Goal: Transaction & Acquisition: Purchase product/service

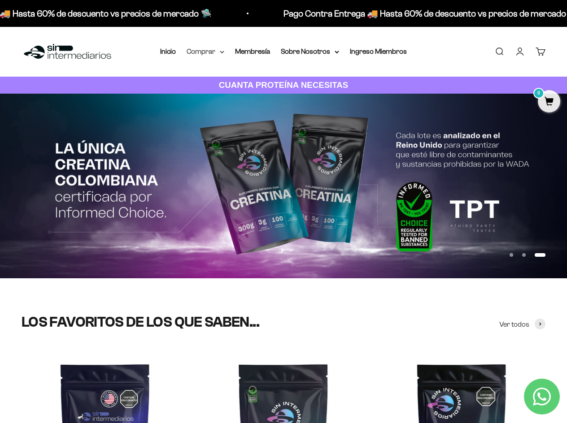
click at [219, 49] on summary "Comprar" at bounding box center [206, 52] width 38 height 12
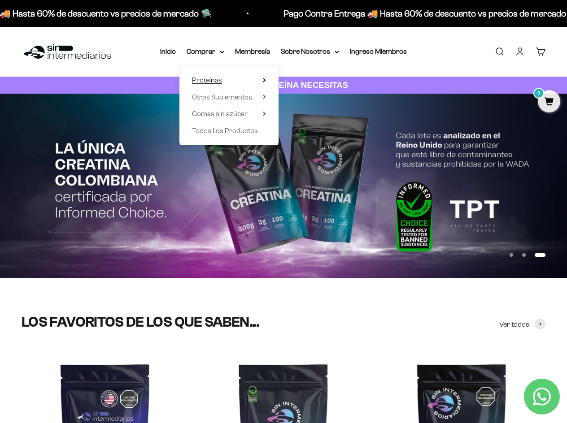
click at [225, 78] on summary "Proteínas" at bounding box center [229, 80] width 74 height 12
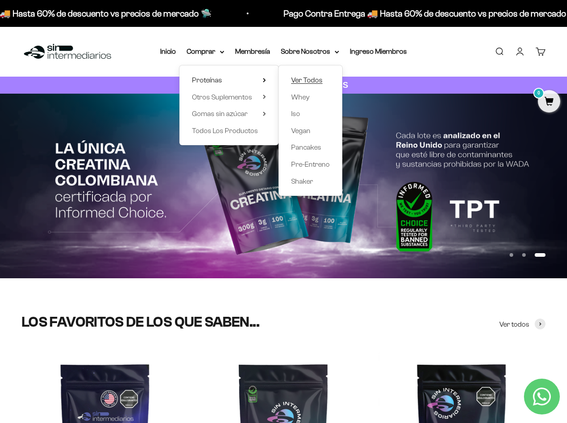
click at [311, 79] on span "Ver Todos" at bounding box center [306, 80] width 31 height 8
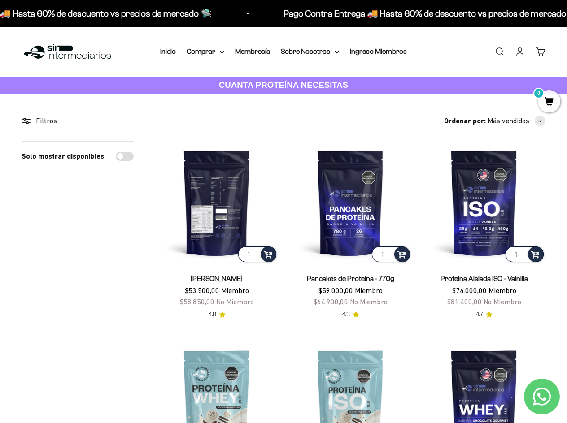
click at [246, 198] on img at bounding box center [216, 202] width 123 height 123
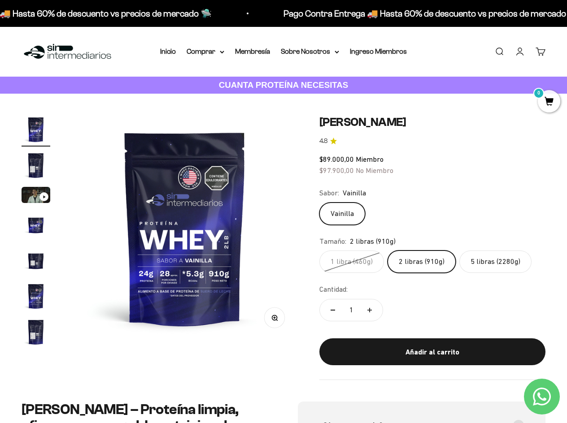
scroll to position [75, 0]
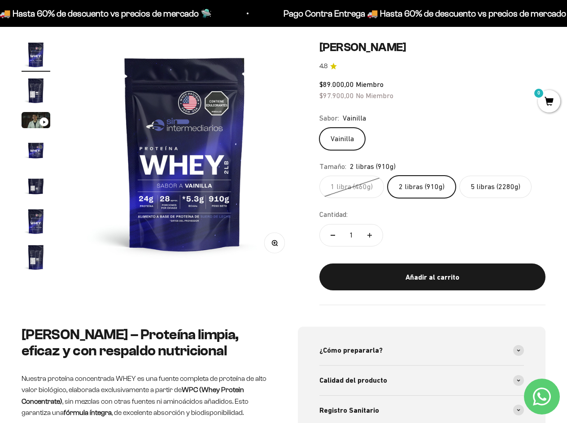
click at [361, 185] on label "1 libra (460g)" at bounding box center [351, 187] width 65 height 22
click at [319, 176] on input "1 libra (460g)" at bounding box center [319, 175] width 0 height 0
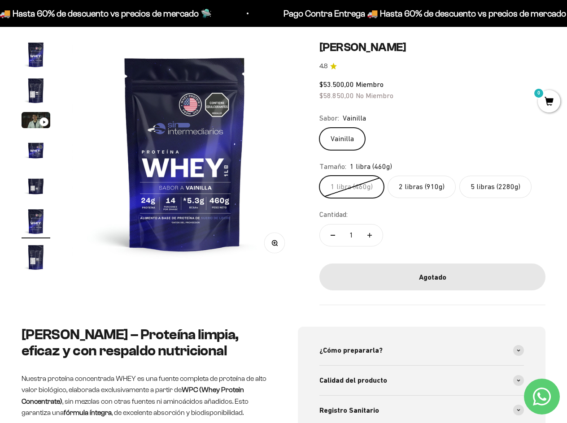
click at [426, 189] on label "2 libras (910g)" at bounding box center [421, 187] width 68 height 22
click at [319, 176] on input "2 libras (910g)" at bounding box center [319, 175] width 0 height 0
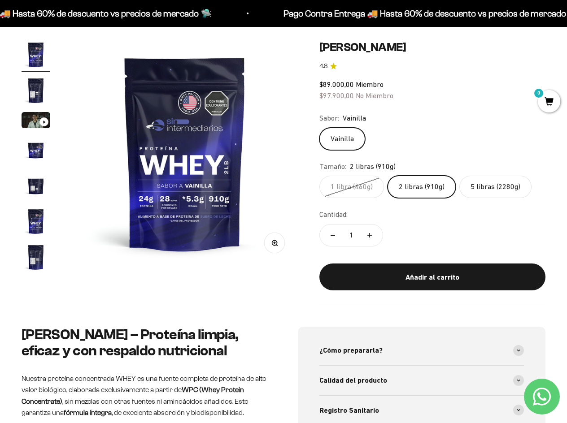
click at [469, 189] on label "5 libras (2280g)" at bounding box center [495, 187] width 72 height 22
click at [319, 176] on input "5 libras (2280g)" at bounding box center [319, 175] width 0 height 0
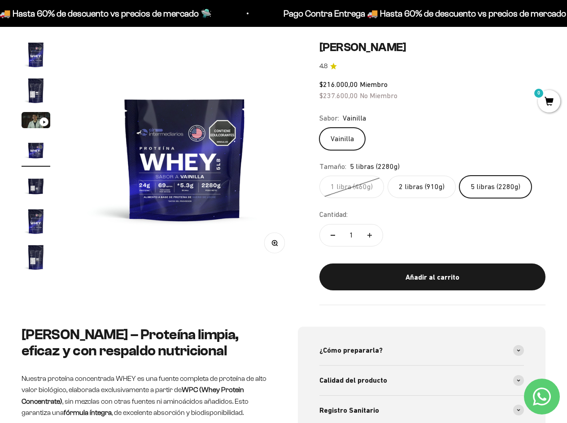
click at [426, 189] on label "2 libras (910g)" at bounding box center [421, 187] width 68 height 22
click at [319, 176] on input "2 libras (910g)" at bounding box center [319, 175] width 0 height 0
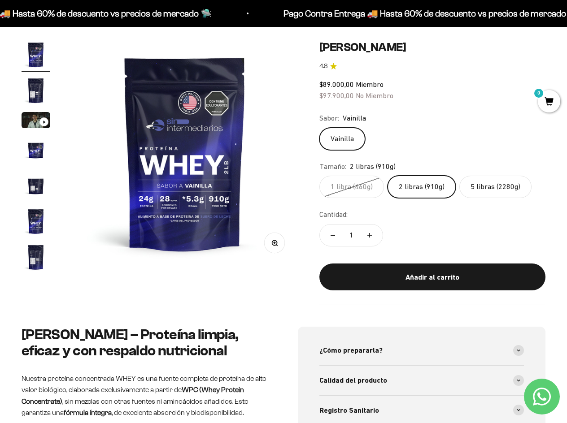
click at [474, 191] on label "5 libras (2280g)" at bounding box center [495, 187] width 72 height 22
click at [319, 176] on input "5 libras (2280g)" at bounding box center [319, 175] width 0 height 0
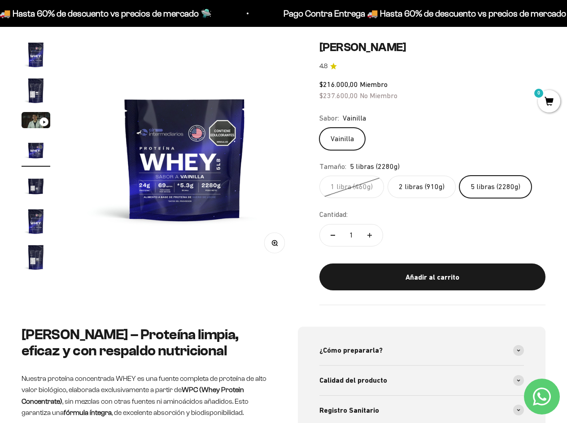
click at [431, 191] on label "2 libras (910g)" at bounding box center [421, 187] width 68 height 22
click at [319, 176] on input "2 libras (910g)" at bounding box center [319, 175] width 0 height 0
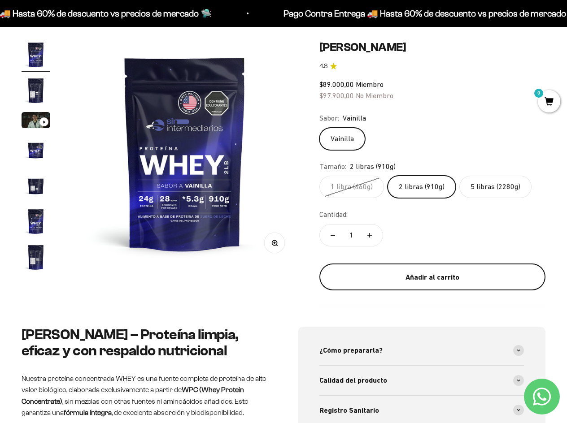
click at [440, 275] on div "Añadir al carrito" at bounding box center [432, 278] width 190 height 12
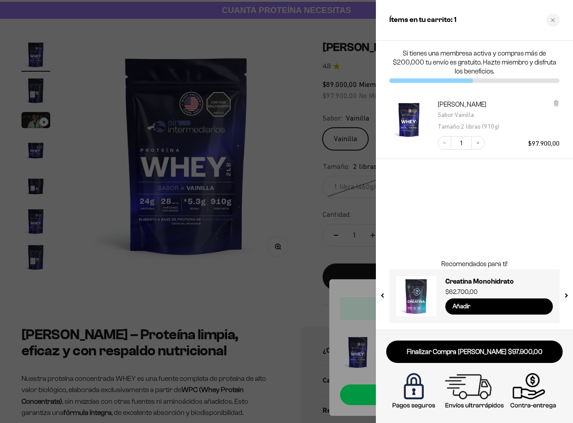
click at [341, 231] on div at bounding box center [286, 211] width 573 height 423
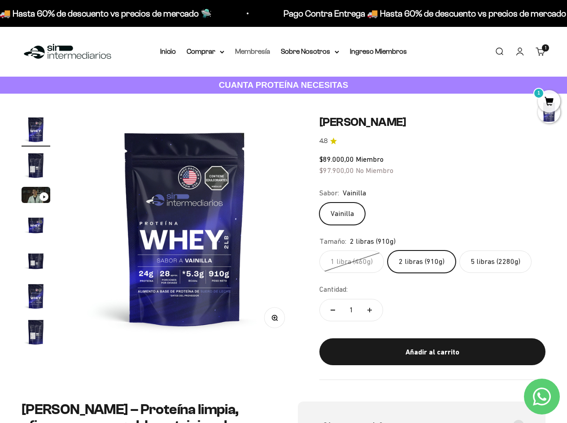
click at [255, 50] on link "Membresía" at bounding box center [252, 52] width 35 height 8
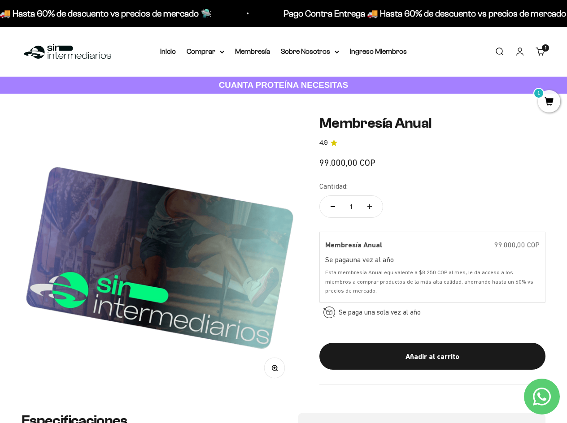
scroll to position [224, 0]
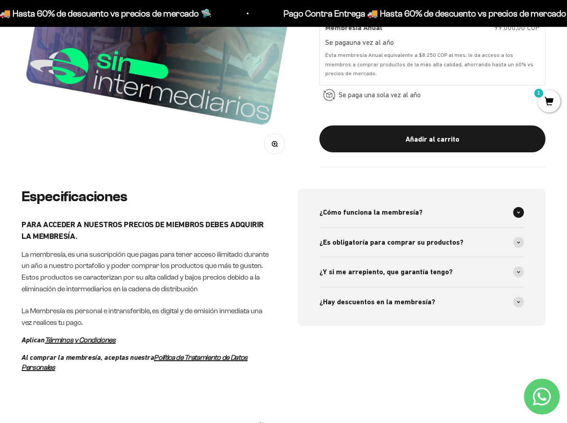
click at [464, 217] on div "¿Cómo funciona la membresía?" at bounding box center [421, 213] width 204 height 30
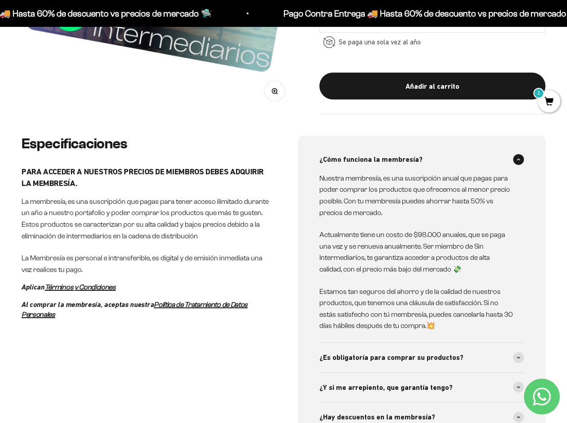
scroll to position [299, 0]
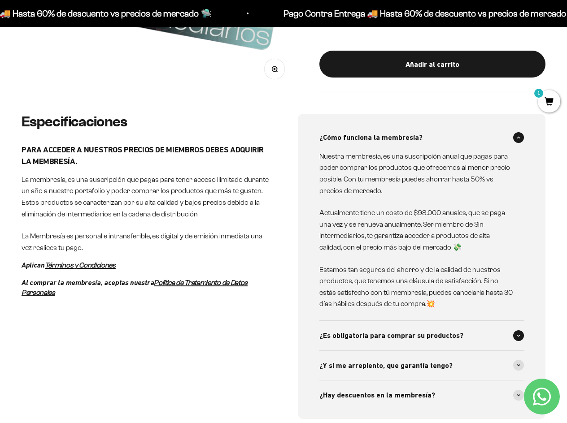
click at [476, 333] on div "¿Es obligatoría para comprar su productos?" at bounding box center [421, 336] width 204 height 30
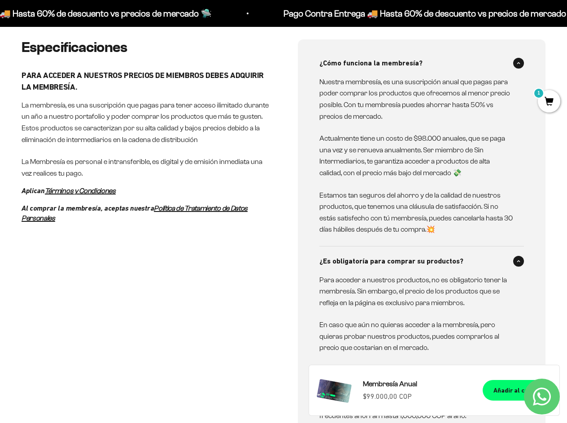
scroll to position [448, 0]
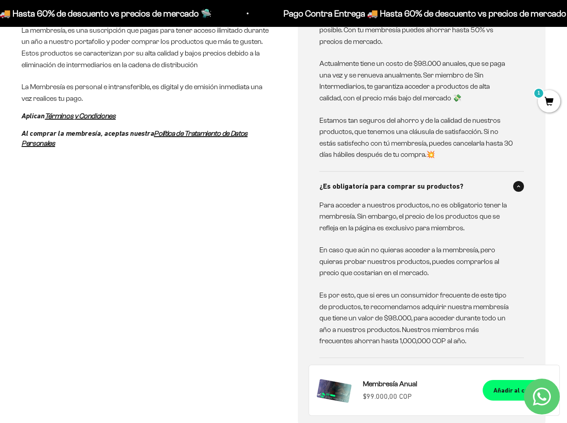
click at [466, 185] on div "¿Es obligatoría para comprar su productos?" at bounding box center [421, 187] width 204 height 30
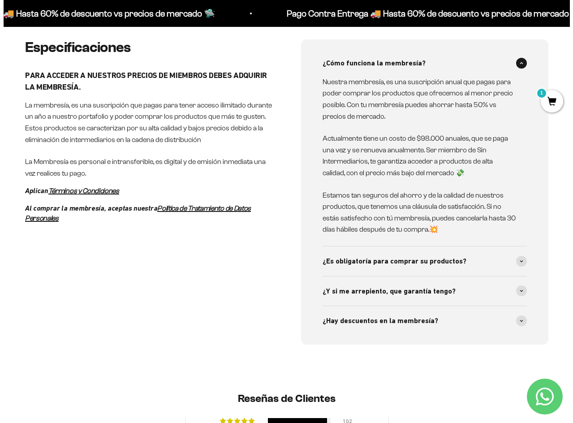
scroll to position [0, 0]
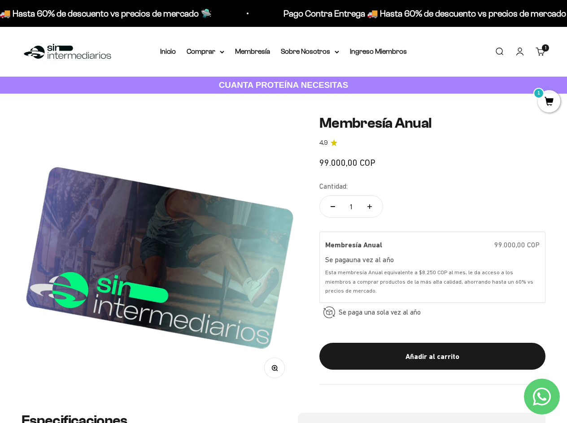
click at [558, 94] on div "1" at bounding box center [549, 101] width 22 height 22
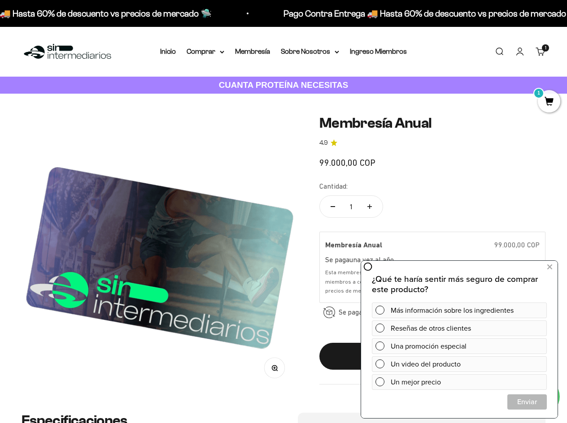
click at [544, 98] on span "1" at bounding box center [549, 101] width 22 height 22
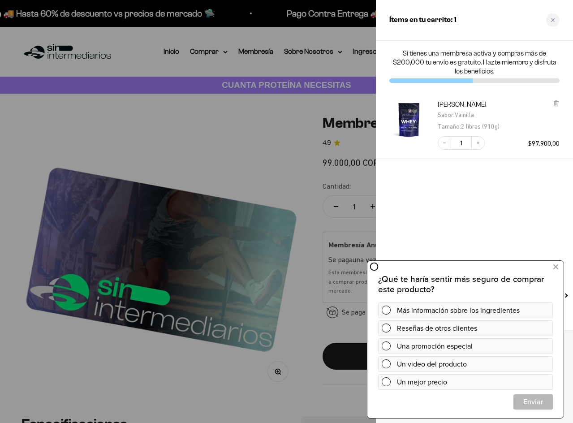
click at [517, 211] on div "Si tienes una membresa activa y compras más de $200,000 tu envío es gratuito. H…" at bounding box center [474, 185] width 197 height 289
click at [556, 268] on icon at bounding box center [556, 267] width 5 height 12
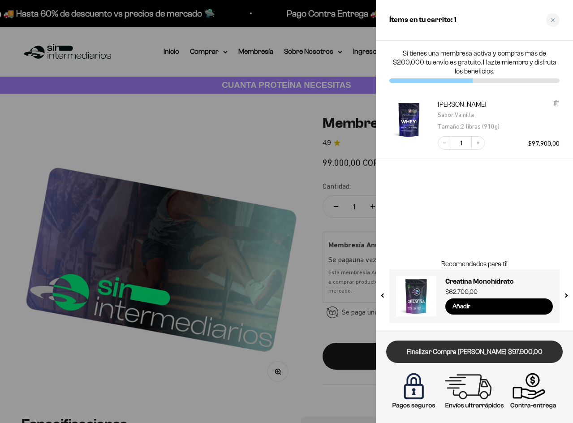
click at [509, 361] on link "Finalizar Compra [PERSON_NAME] $97.900,00" at bounding box center [475, 352] width 177 height 23
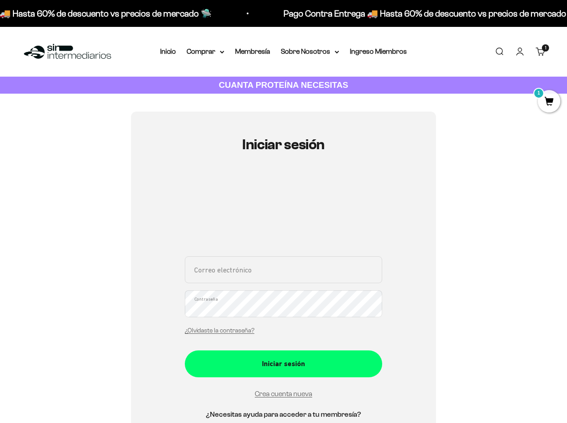
click at [347, 278] on input "Correo electrónico" at bounding box center [283, 269] width 197 height 27
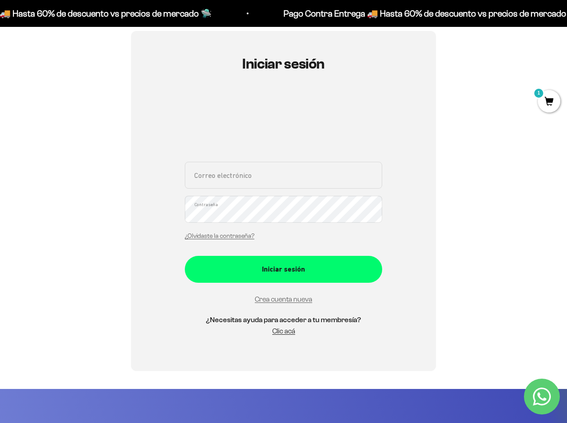
scroll to position [149, 0]
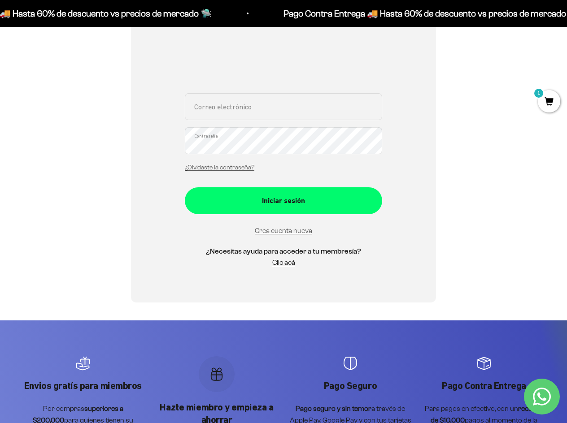
click at [293, 236] on div "Crea cuenta nueva" at bounding box center [283, 231] width 197 height 12
click at [293, 235] on div "Crea cuenta nueva" at bounding box center [283, 231] width 197 height 12
click at [291, 232] on link "Crea cuenta nueva" at bounding box center [283, 231] width 57 height 8
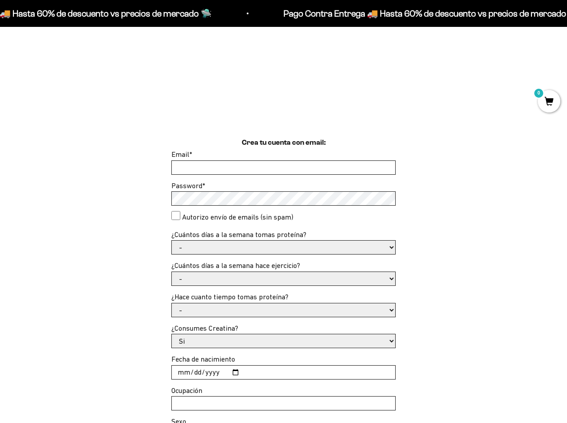
scroll to position [149, 0]
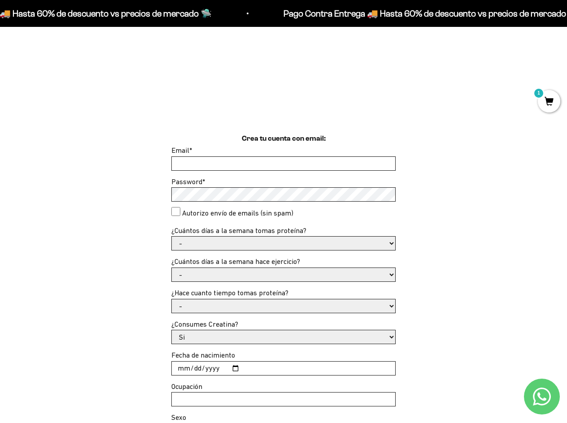
click at [270, 170] on input "Email *" at bounding box center [283, 163] width 223 height 13
type input "[EMAIL_ADDRESS][DOMAIN_NAME]"
